Goal: Find specific page/section: Find specific page/section

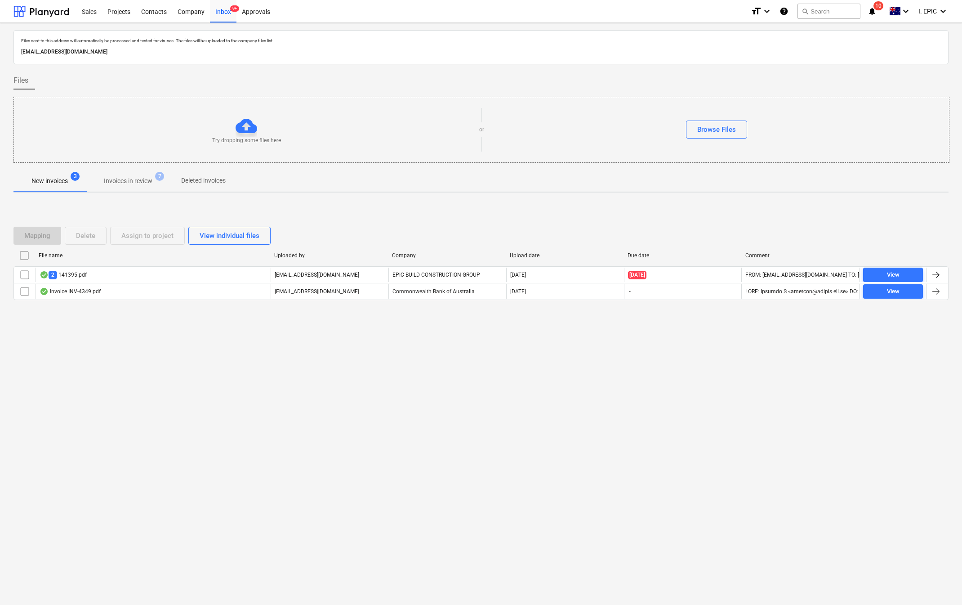
click at [821, 14] on button "search Search" at bounding box center [828, 11] width 63 height 15
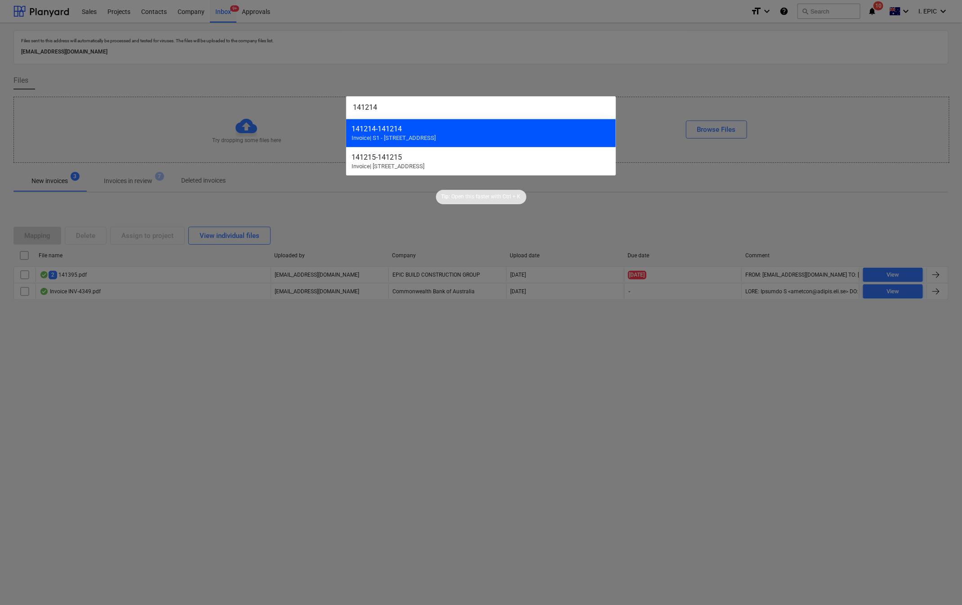
type input "141214"
click at [432, 133] on div "141214 - 141214" at bounding box center [481, 129] width 259 height 9
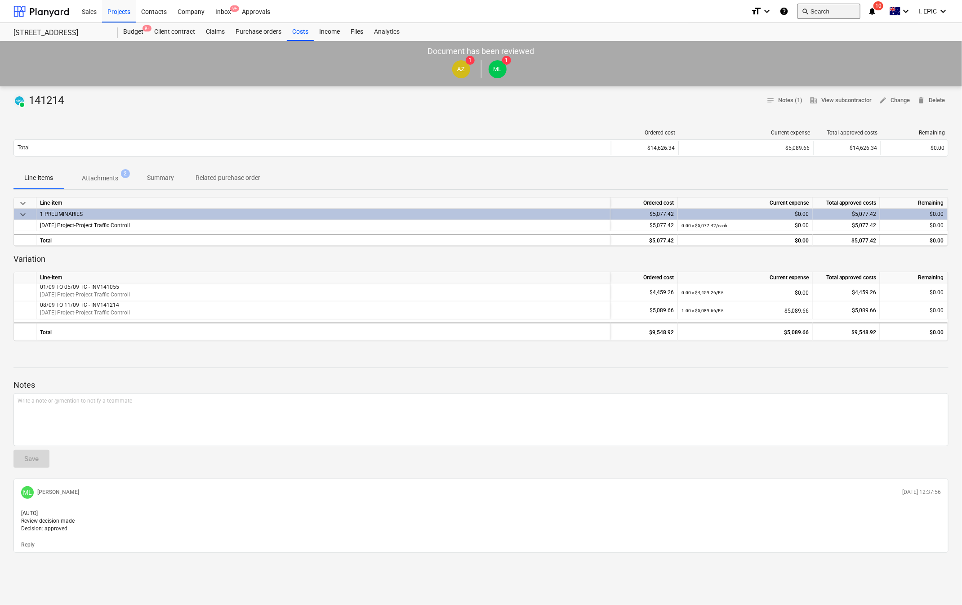
click at [829, 11] on button "search Search" at bounding box center [828, 11] width 63 height 15
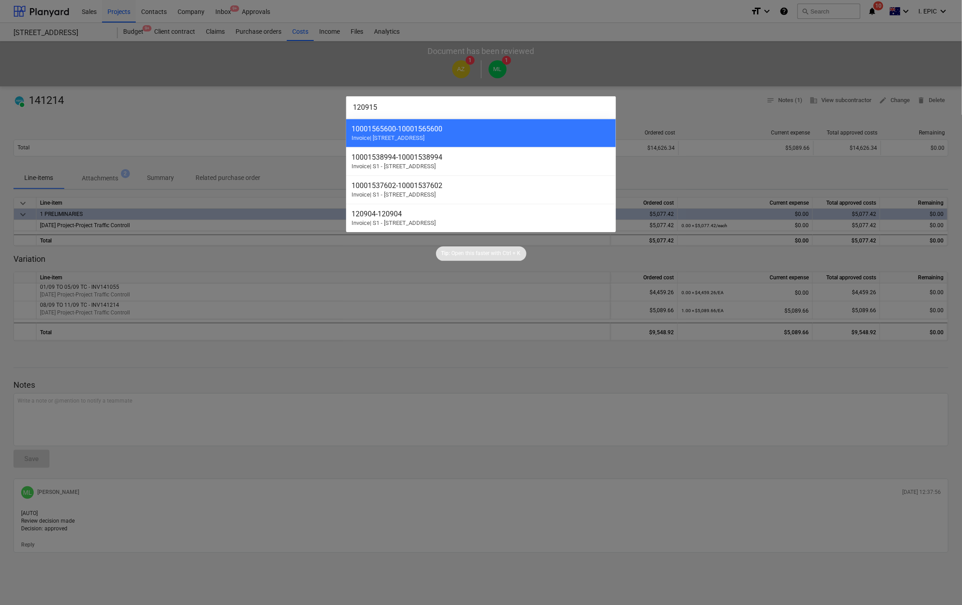
drag, startPoint x: 392, startPoint y: 106, endPoint x: 255, endPoint y: 102, distance: 136.7
click at [255, 102] on div "120915 10001565600 - 10001565600 Invoice | S2 - [STREET_ADDRESS][GEOGRAPHIC_DAT…" at bounding box center [481, 302] width 962 height 605
paste input "41214"
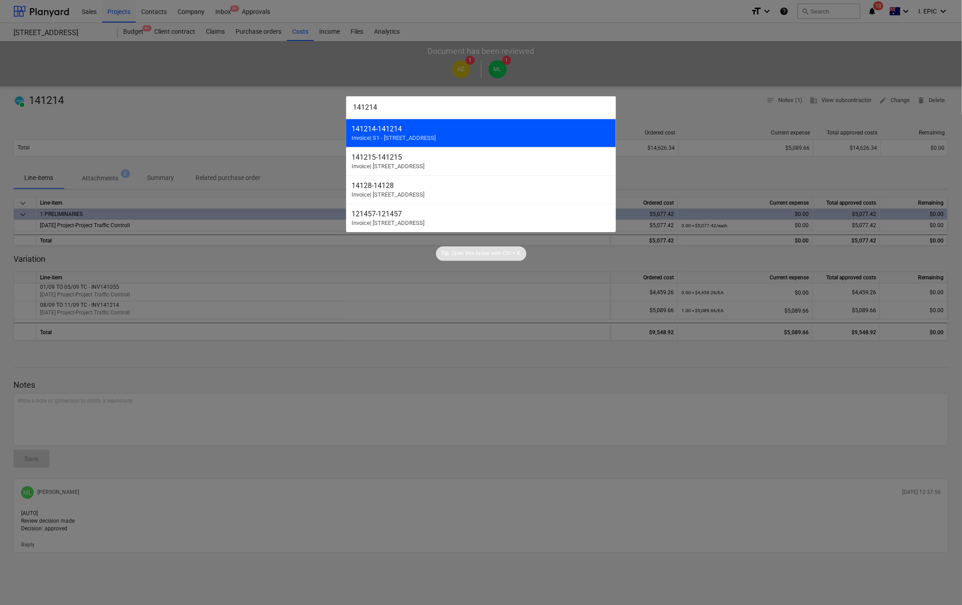
type input "141214"
click at [403, 131] on div "141214 - 141214" at bounding box center [481, 129] width 259 height 9
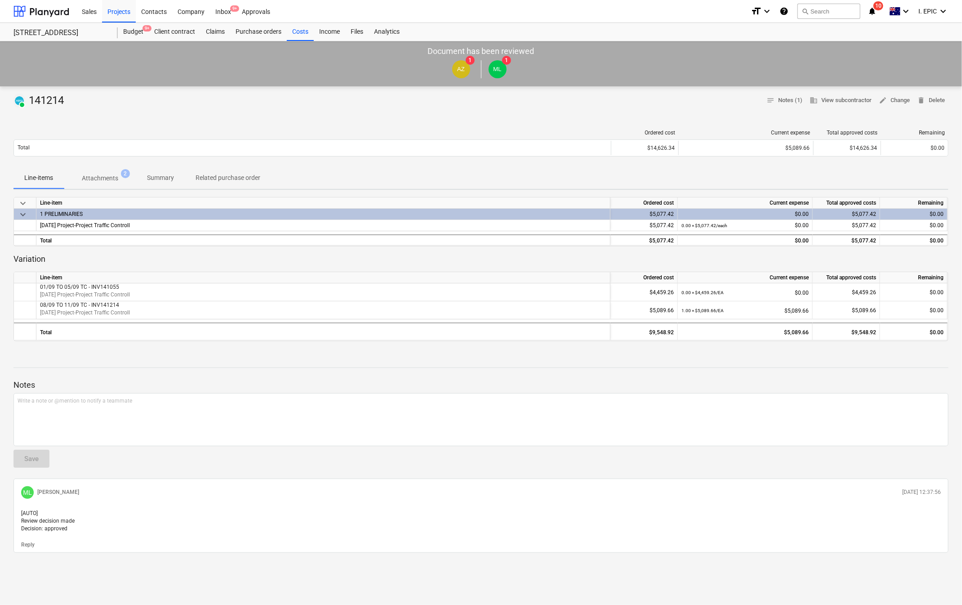
click at [89, 180] on p "Attachments" at bounding box center [100, 178] width 36 height 9
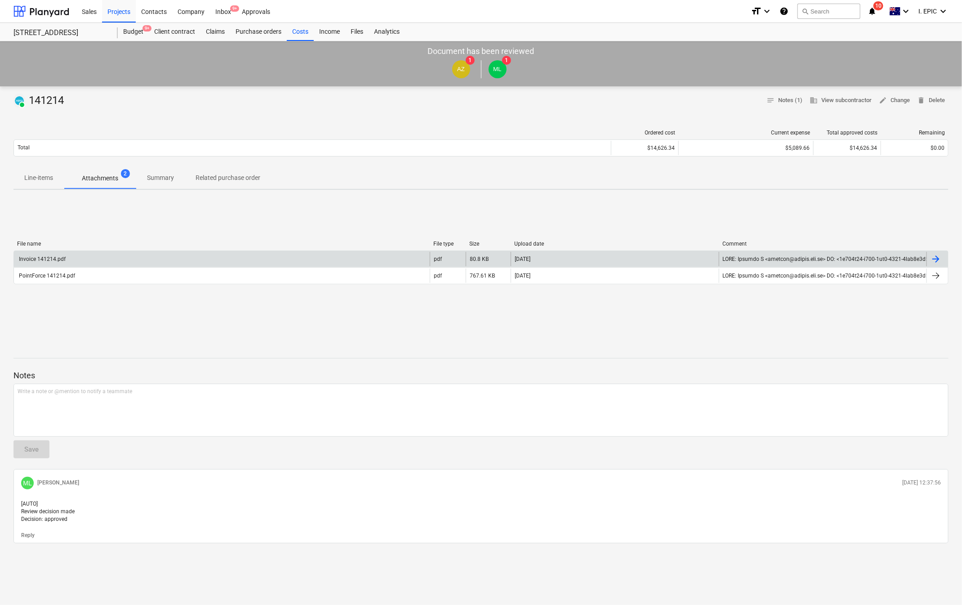
click at [38, 259] on div "Invoice 141214.pdf" at bounding box center [42, 259] width 48 height 6
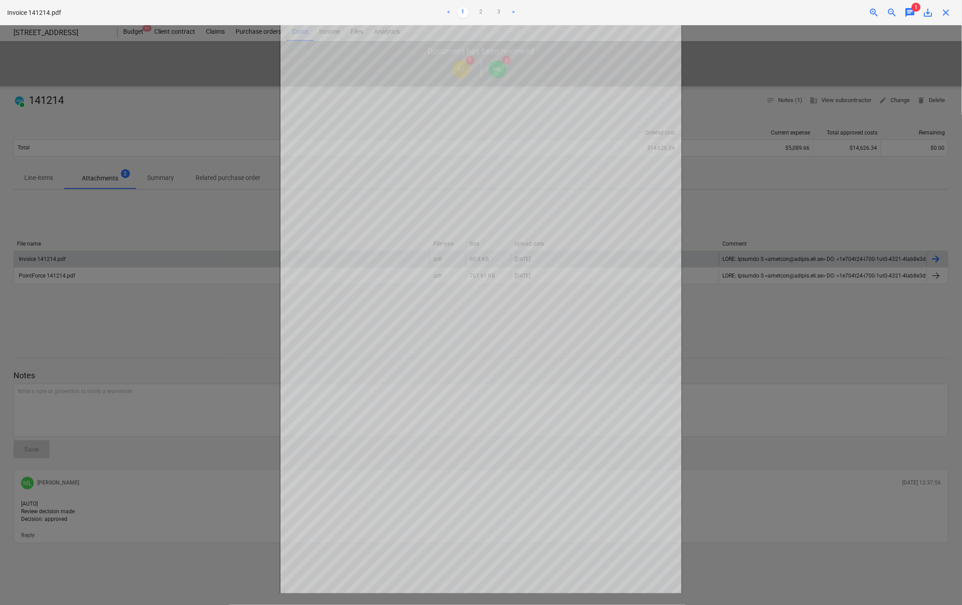
click at [115, 291] on div at bounding box center [481, 314] width 962 height 579
click at [94, 356] on div at bounding box center [481, 314] width 962 height 579
click at [749, 331] on div at bounding box center [481, 314] width 962 height 579
click at [230, 73] on div at bounding box center [481, 314] width 962 height 579
click at [777, 309] on div at bounding box center [481, 314] width 962 height 579
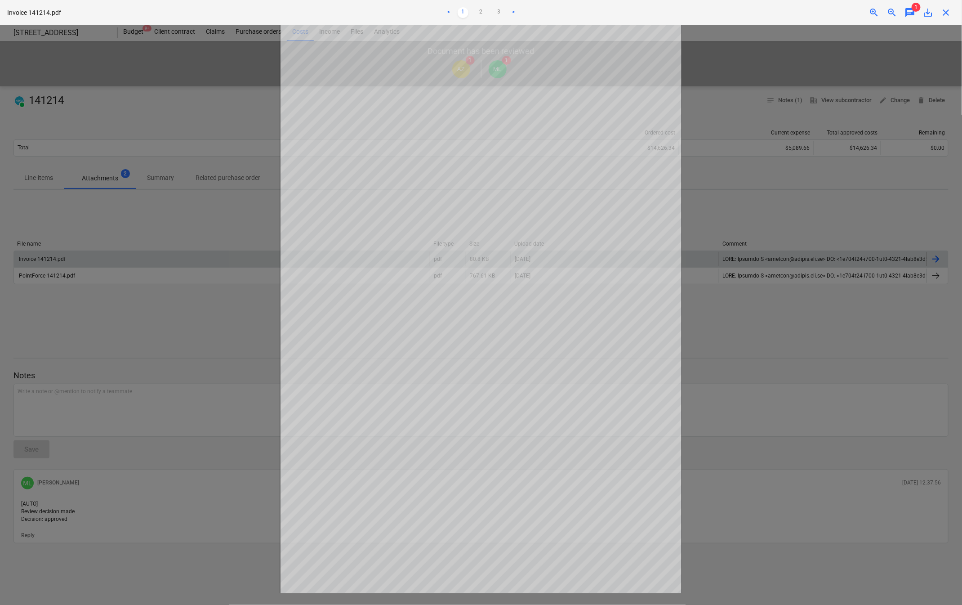
click at [178, 107] on div at bounding box center [481, 314] width 962 height 579
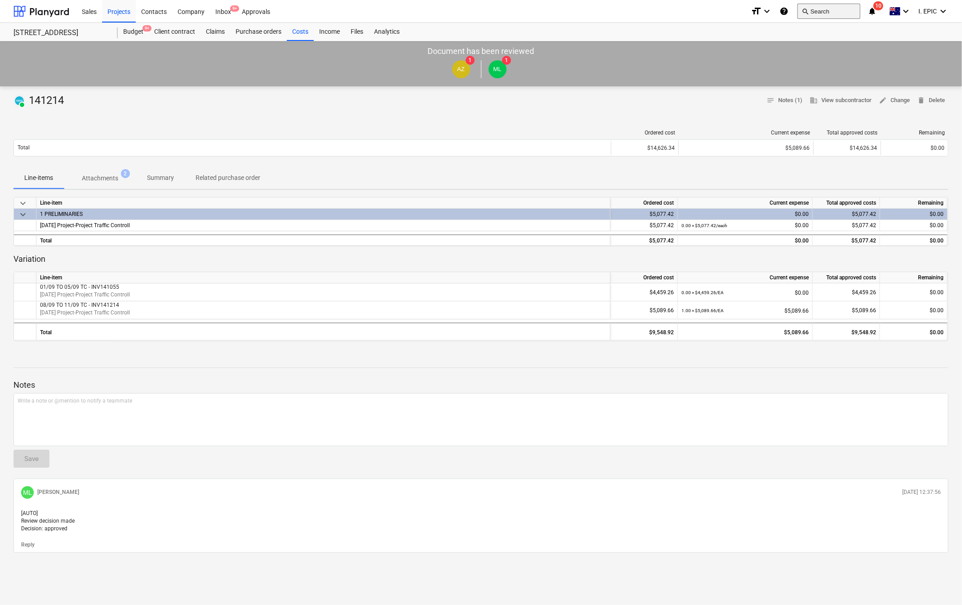
click at [838, 10] on button "search Search" at bounding box center [828, 11] width 63 height 15
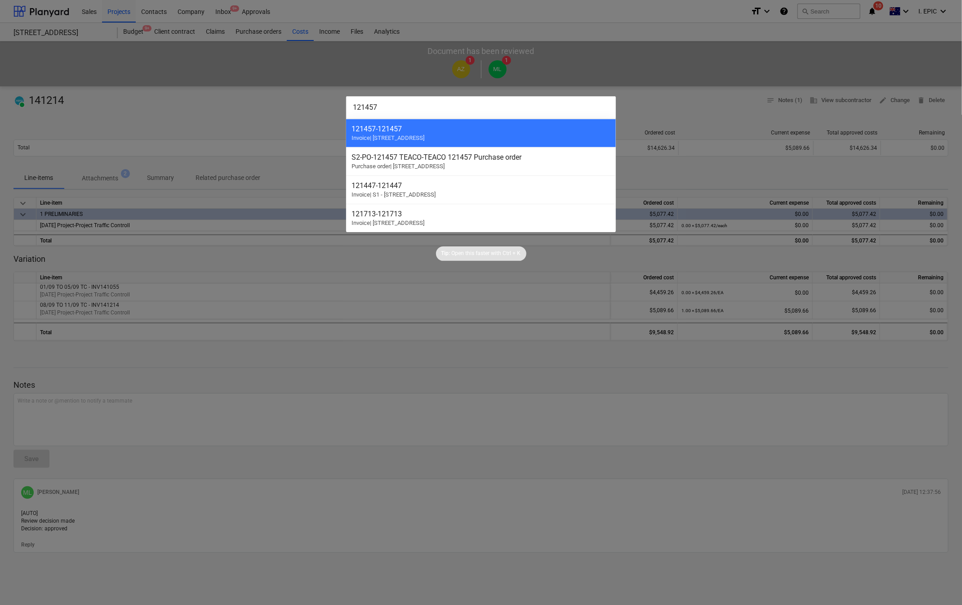
drag, startPoint x: 372, startPoint y: 104, endPoint x: 331, endPoint y: 102, distance: 41.4
click at [331, 102] on div "121457 121457 - 121457 Invoice | S2 - [GEOGRAPHIC_DATA], [GEOGRAPHIC_DATA] S2-P…" at bounding box center [481, 302] width 962 height 605
paste input "0915"
drag, startPoint x: 394, startPoint y: 106, endPoint x: 305, endPoint y: 92, distance: 90.1
click at [305, 92] on div "120915 10001565600 - 10001565600 Invoice | S2 - [STREET_ADDRESS][GEOGRAPHIC_DAT…" at bounding box center [481, 302] width 962 height 605
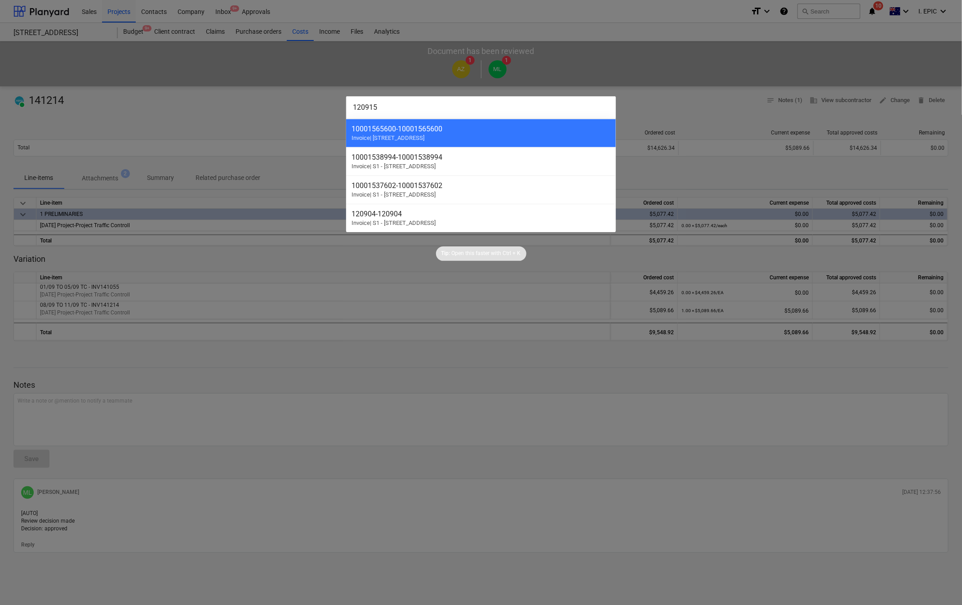
paste input "2074"
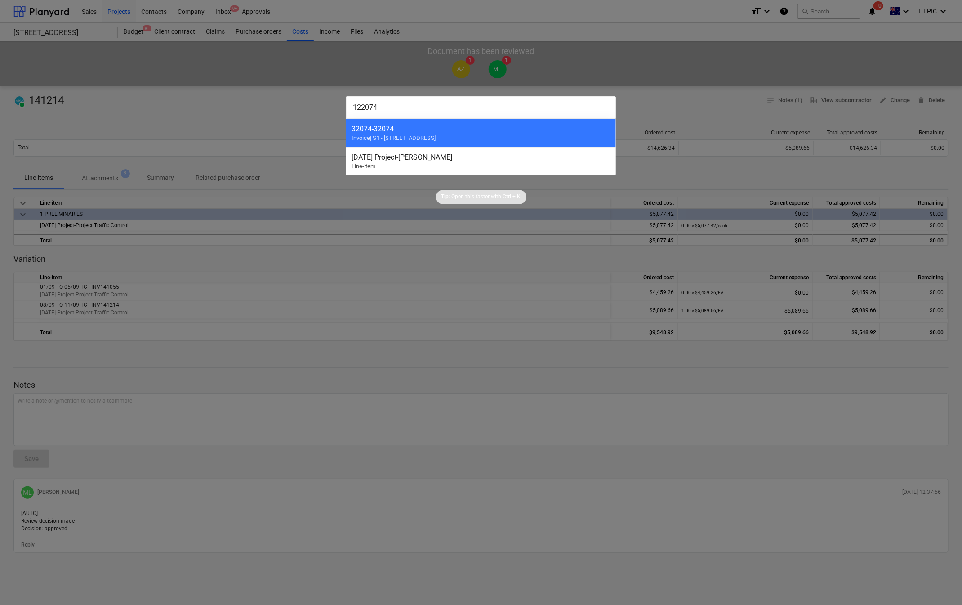
type input "122074"
